Goal: Communication & Community: Connect with others

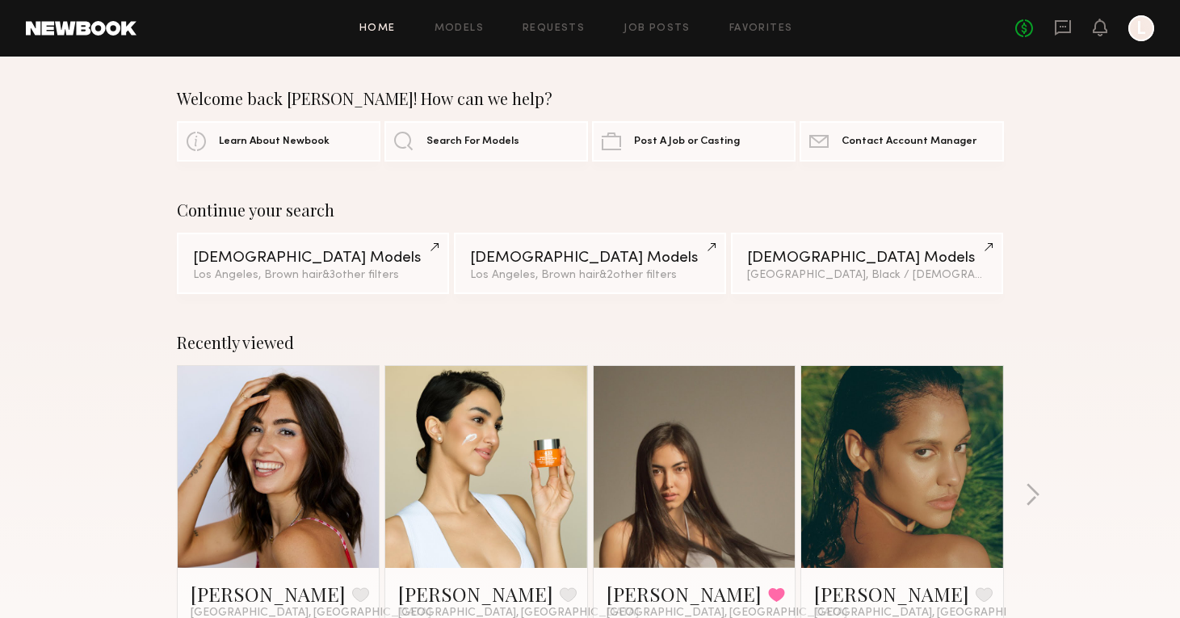
click at [1063, 42] on header "Home Models Requests Job Posts Favorites Sign Out No fees up to $5,000 L" at bounding box center [590, 28] width 1180 height 57
click at [1059, 23] on icon at bounding box center [1063, 28] width 18 height 18
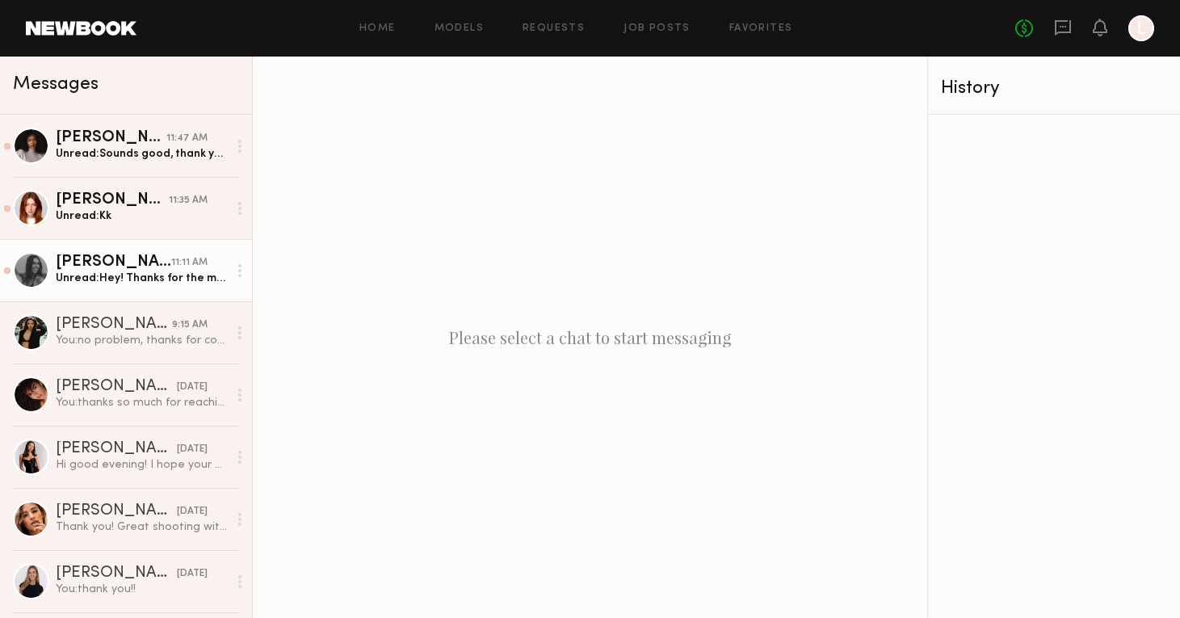
click at [89, 280] on div "Unread: Hey! Thanks for the message, love the vibe on the Instagram and I’m exc…" at bounding box center [142, 278] width 172 height 15
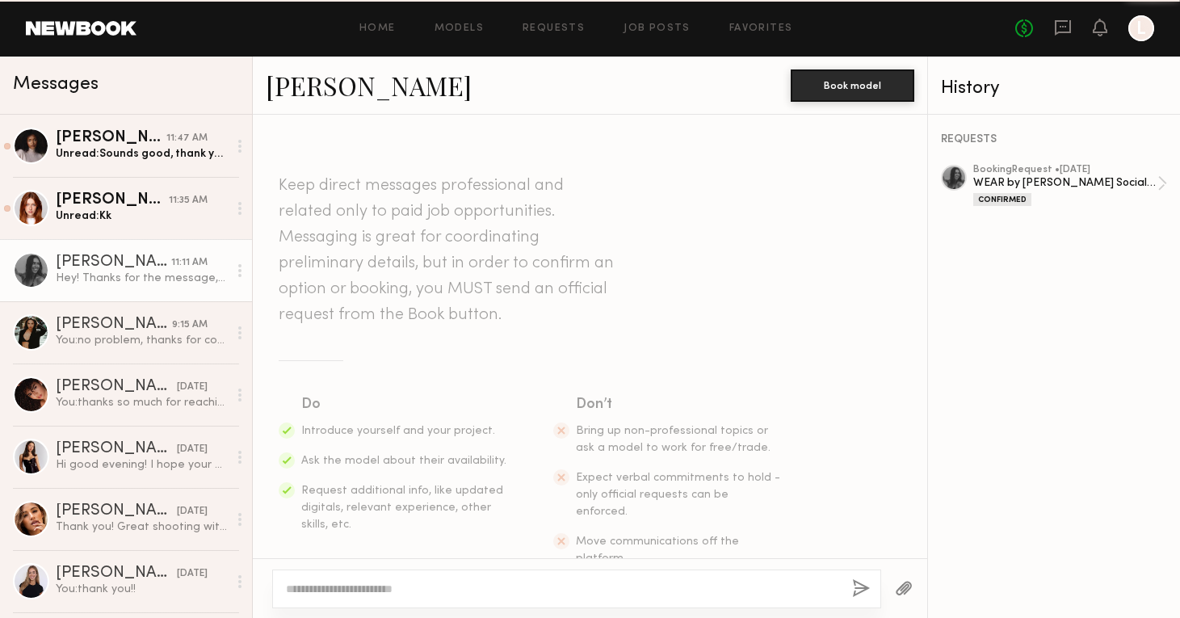
scroll to position [570, 0]
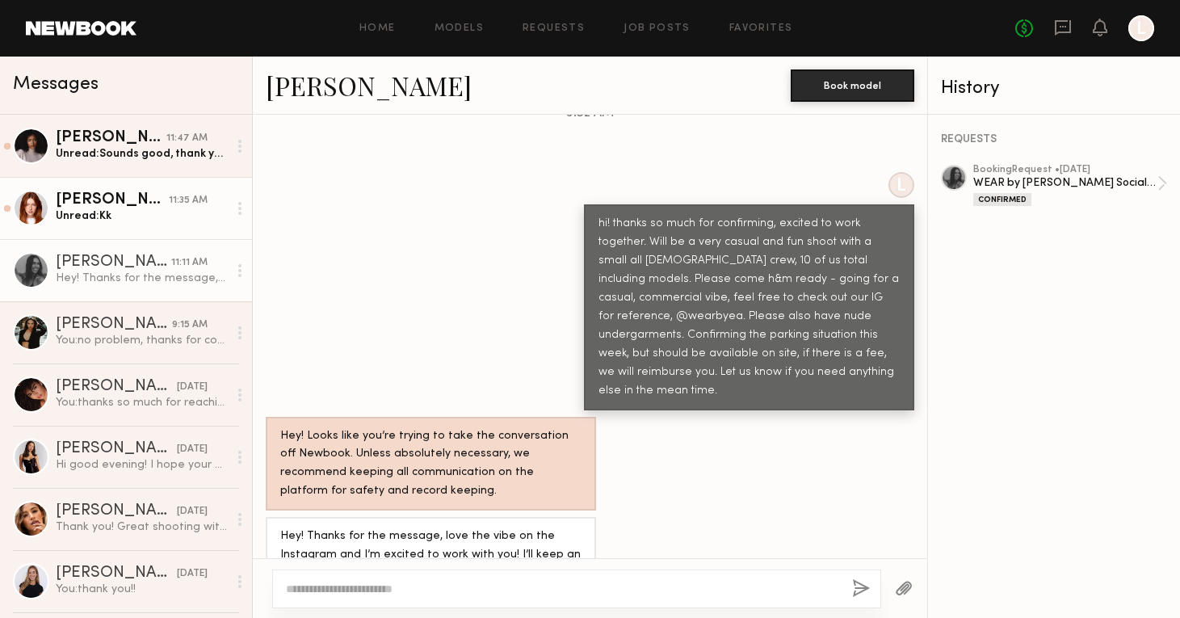
click at [138, 225] on link "[PERSON_NAME] 11:35 AM Unread: Kk" at bounding box center [126, 208] width 252 height 62
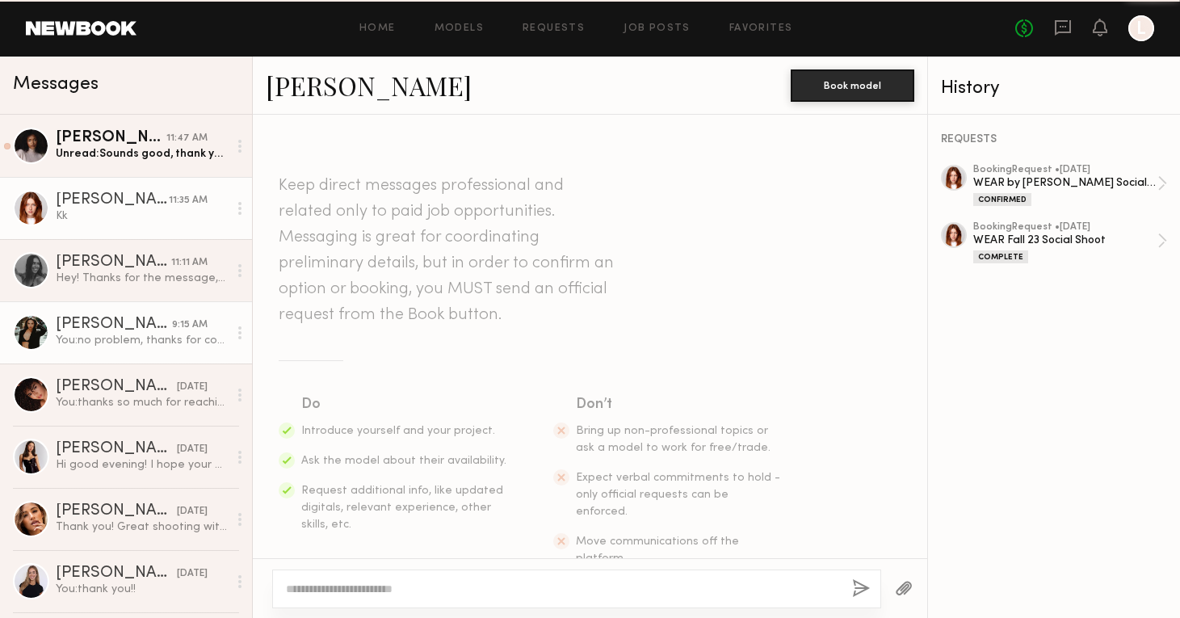
scroll to position [1986, 0]
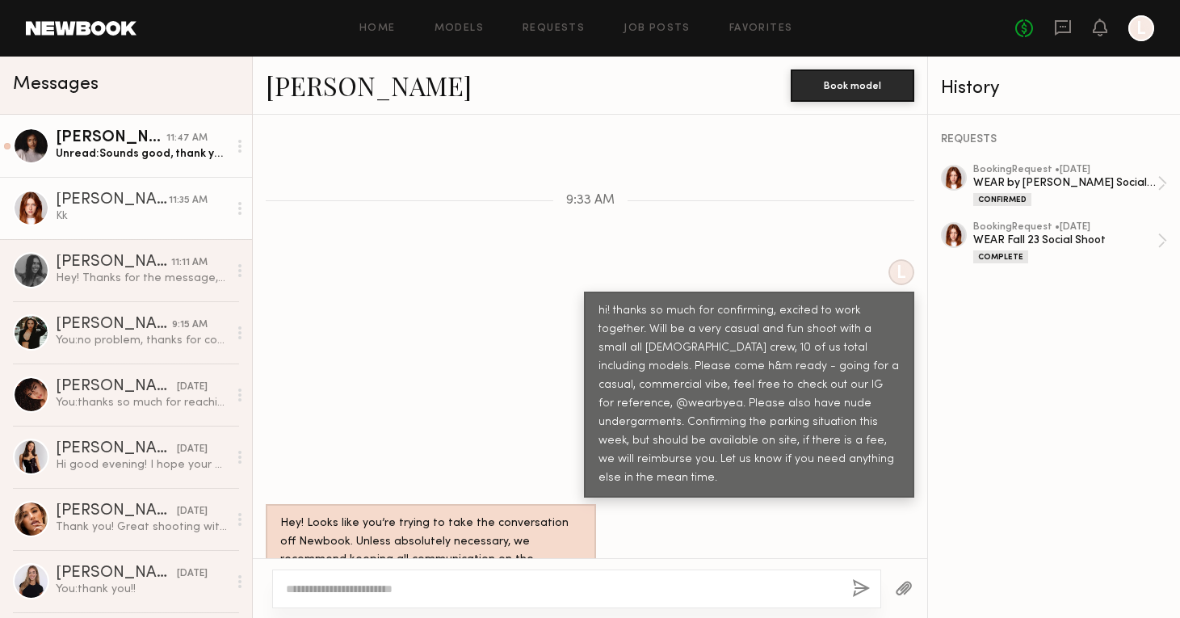
click at [134, 168] on link "[PERSON_NAME] 11:47 AM Unread: Sounds good, thank you!" at bounding box center [126, 146] width 252 height 62
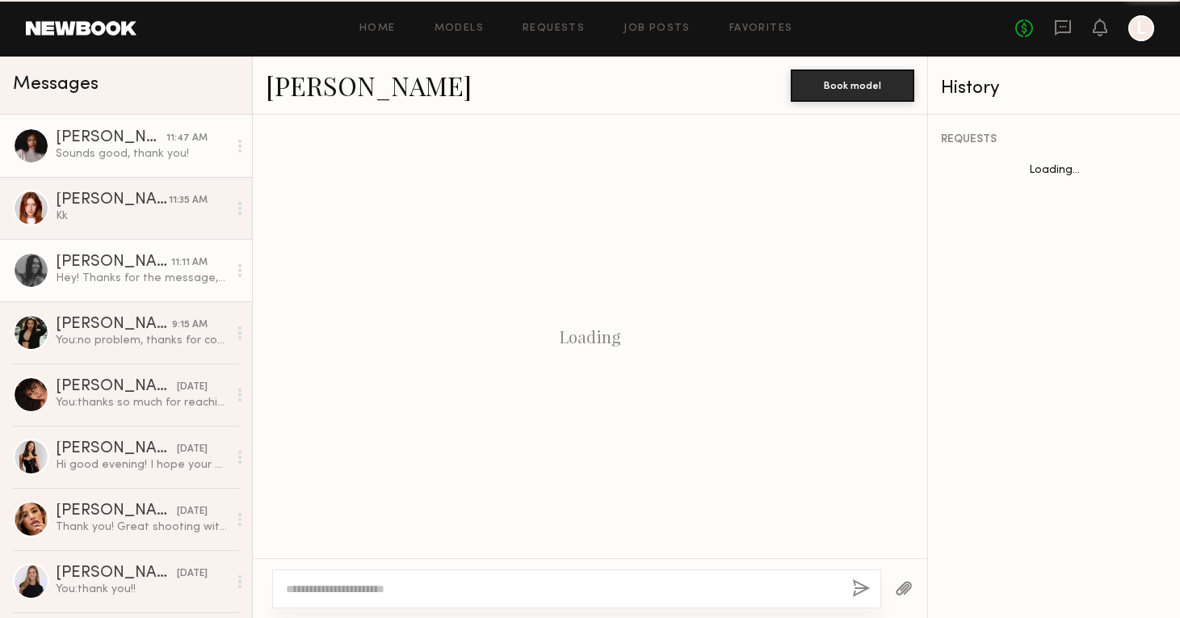
scroll to position [517, 0]
